Goal: Task Accomplishment & Management: Manage account settings

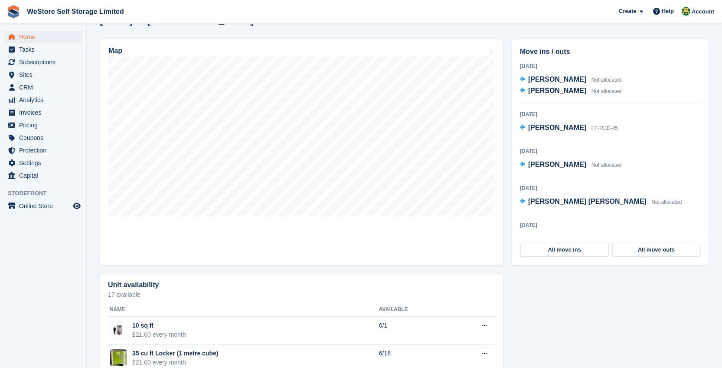
scroll to position [241, 0]
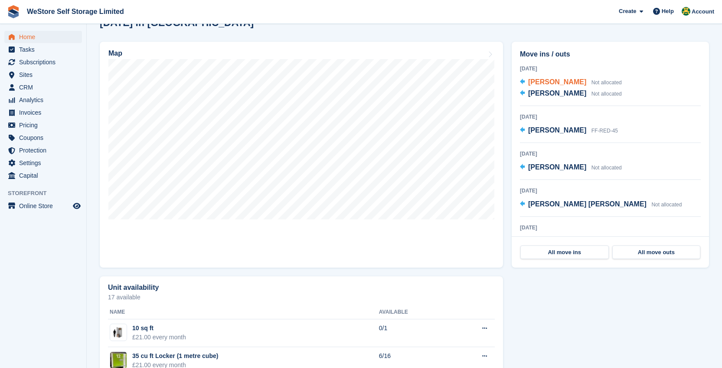
click at [570, 82] on span "Brian Roberts" at bounding box center [558, 81] width 58 height 7
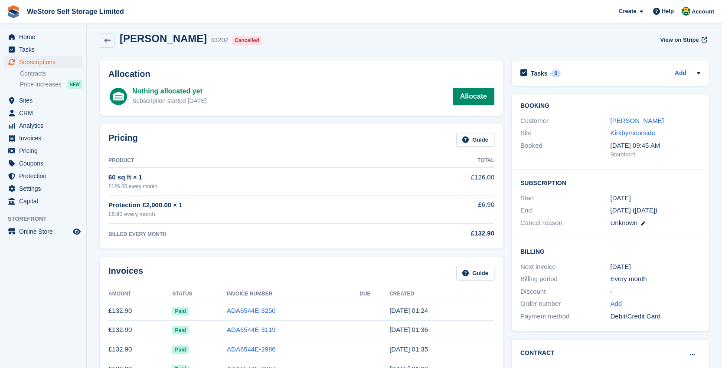
scroll to position [5, 0]
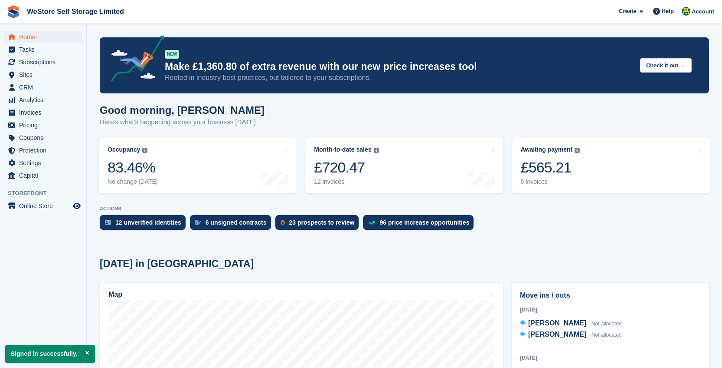
scroll to position [241, 0]
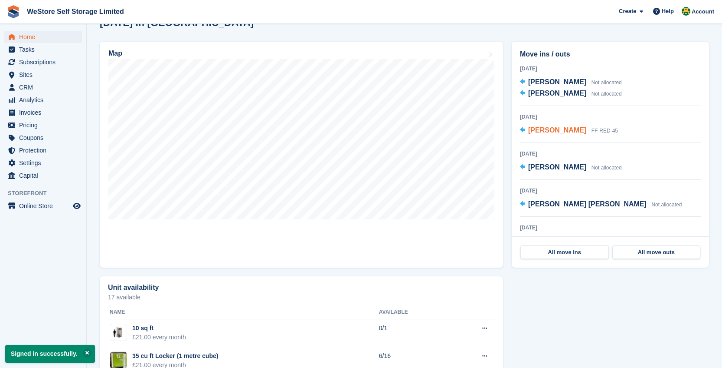
click at [524, 129] on icon at bounding box center [522, 130] width 5 height 6
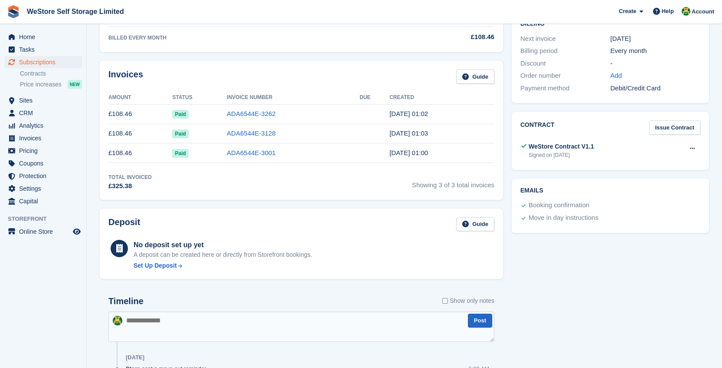
scroll to position [233, 0]
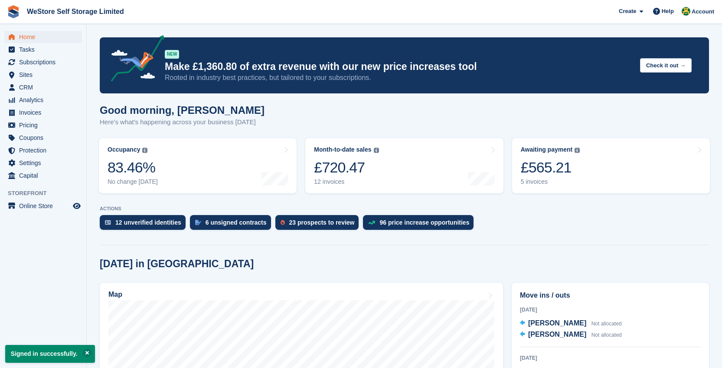
scroll to position [241, 0]
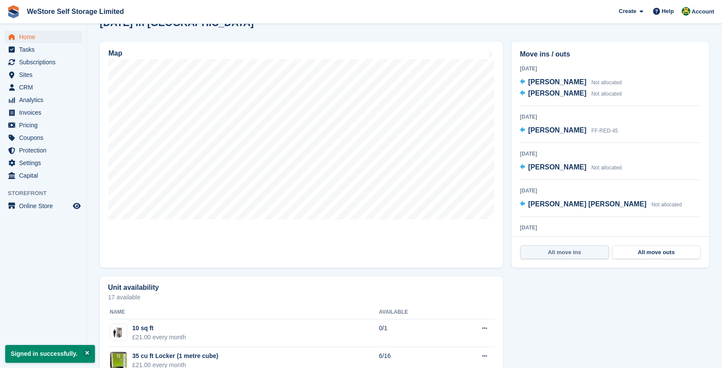
click at [578, 252] on link "All move ins" at bounding box center [565, 252] width 89 height 14
